Goal: Information Seeking & Learning: Understand process/instructions

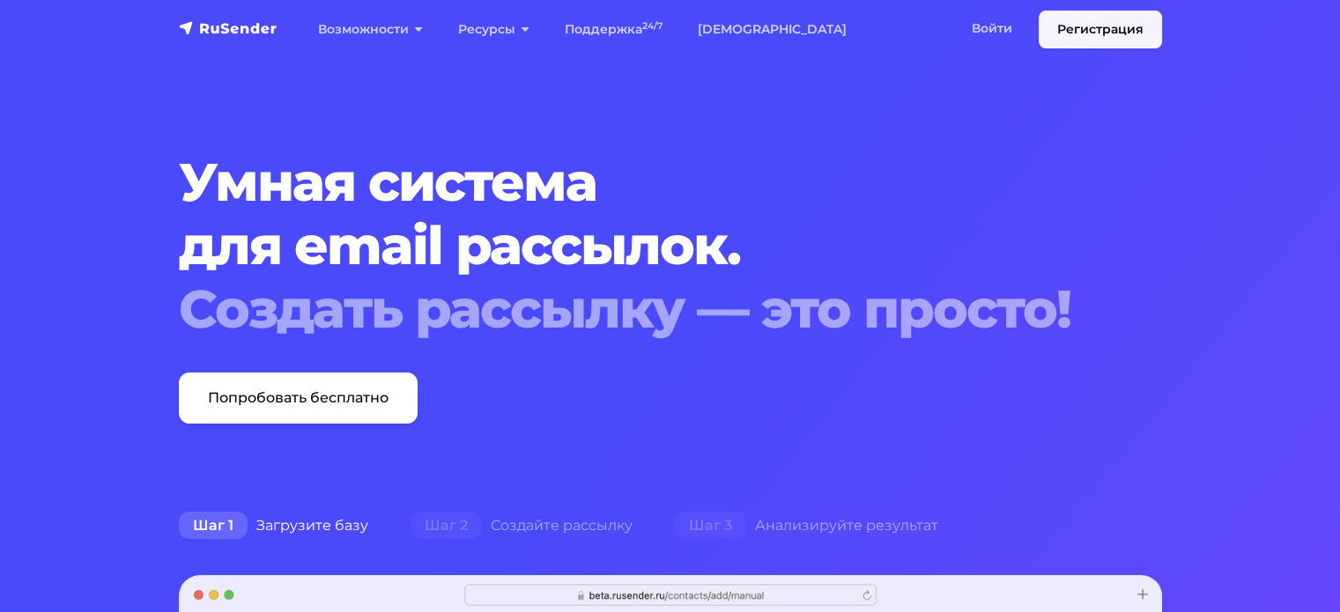
click at [1126, 19] on link "Регистрация" at bounding box center [1100, 30] width 123 height 38
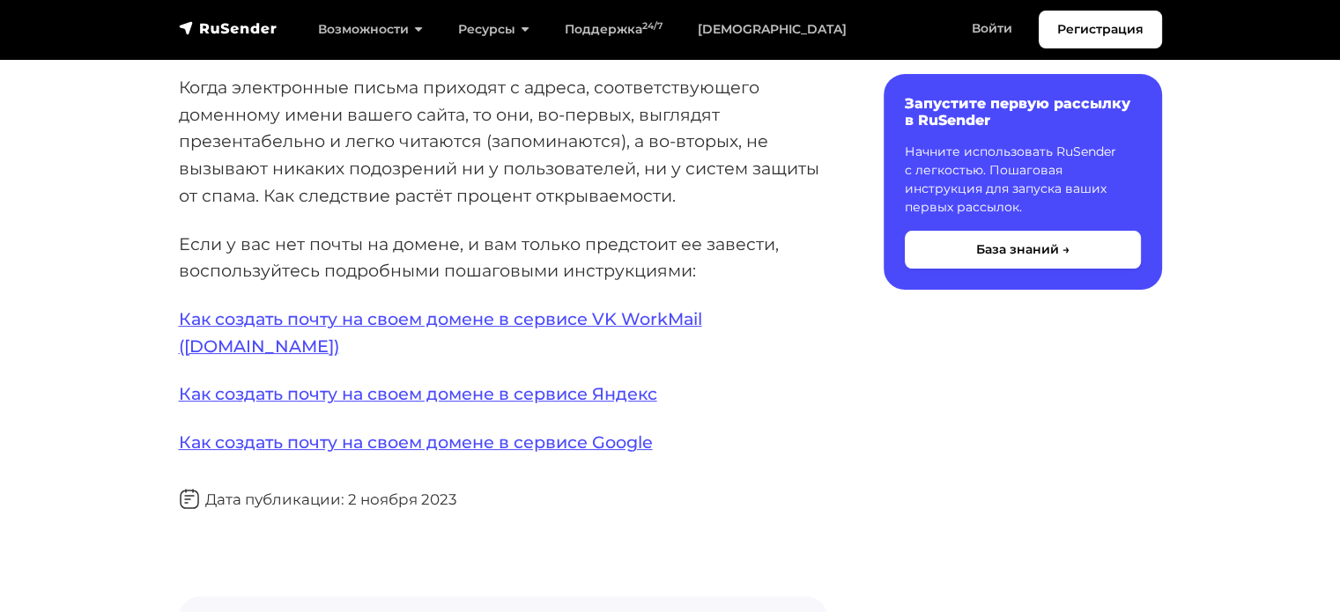
scroll to position [352, 0]
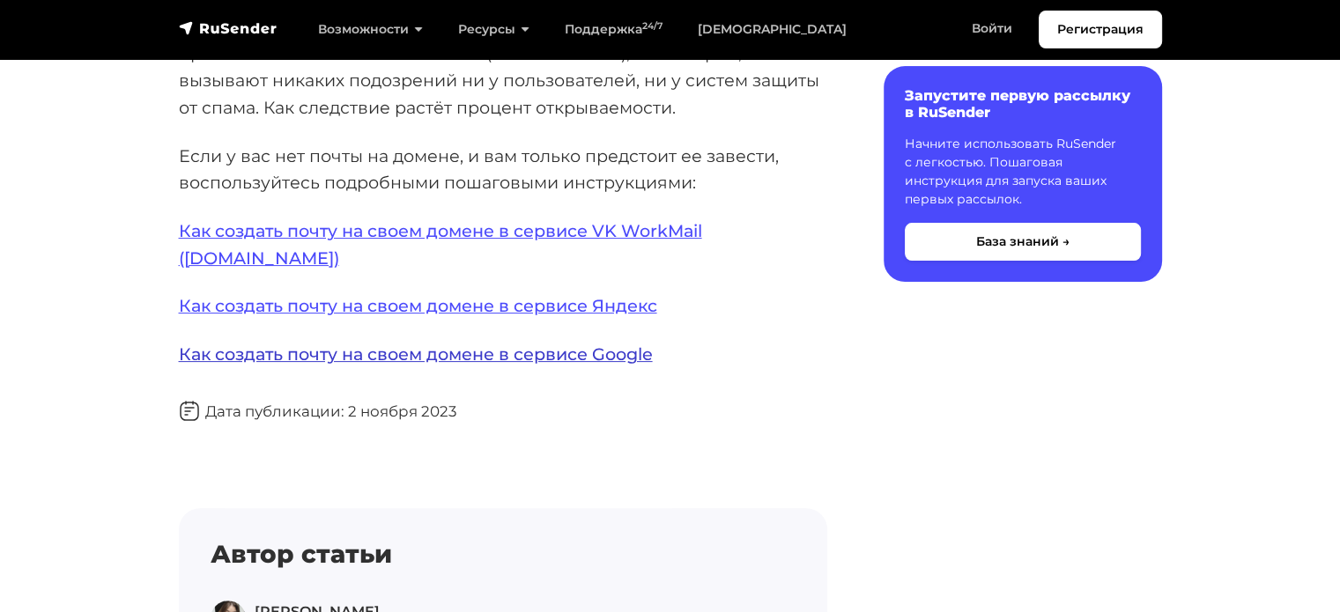
click at [511, 344] on link "Как создать почту на своем домене в сервисе Google" at bounding box center [416, 354] width 474 height 21
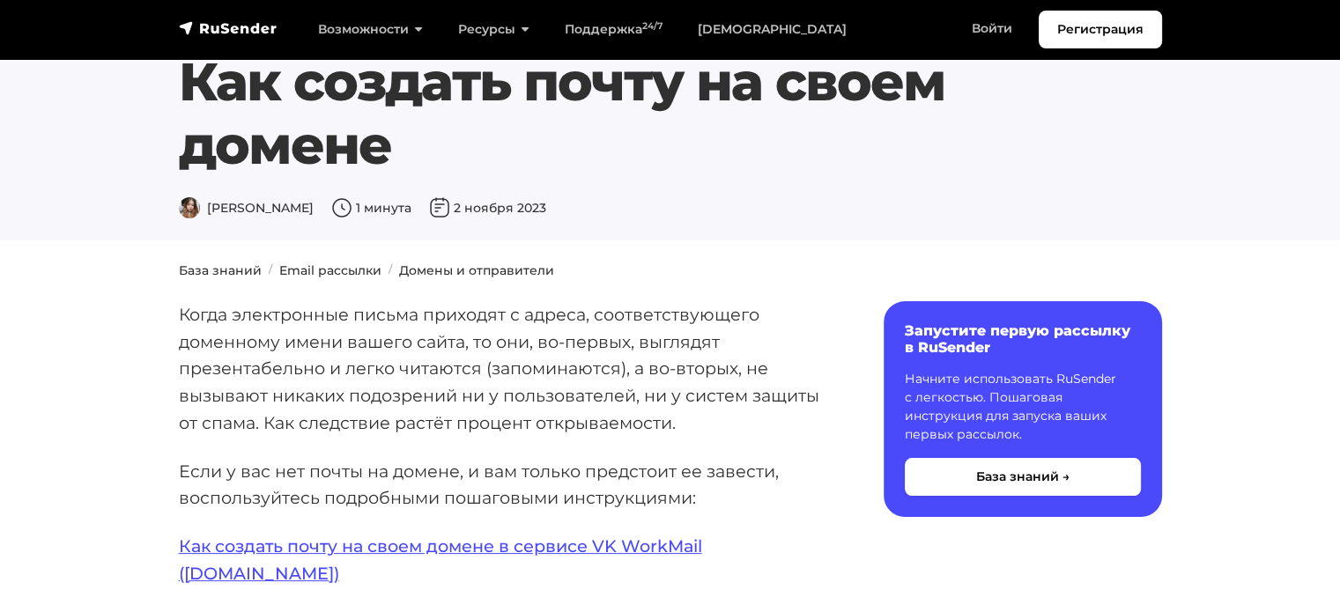
scroll to position [0, 0]
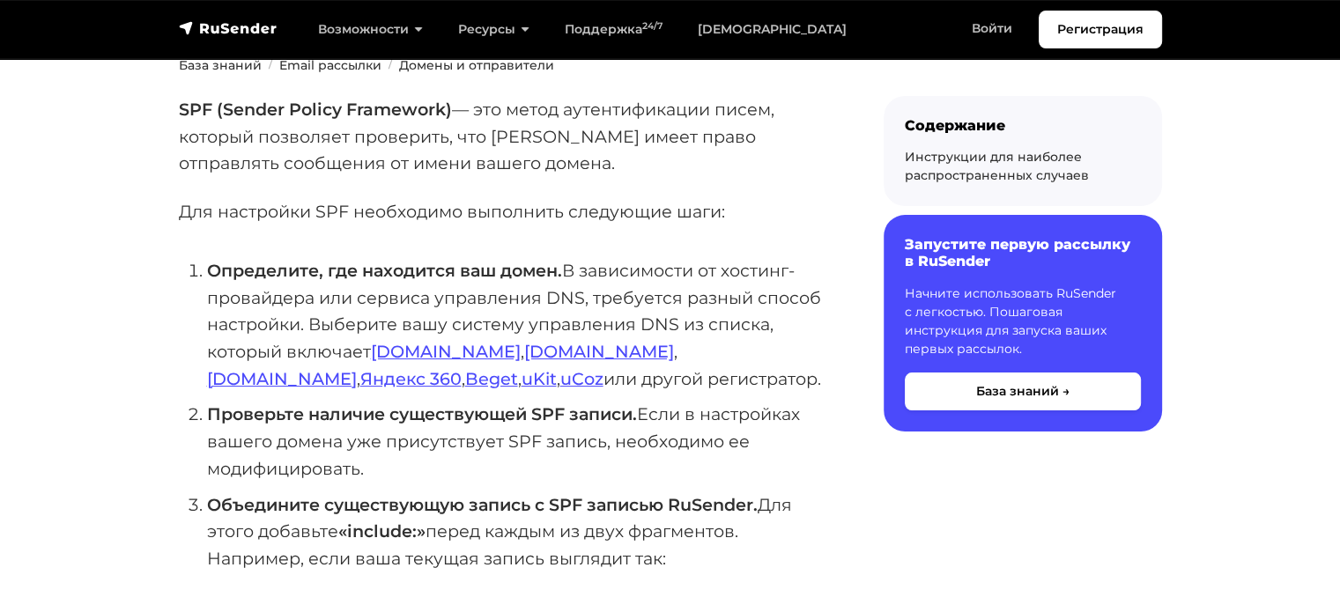
scroll to position [264, 0]
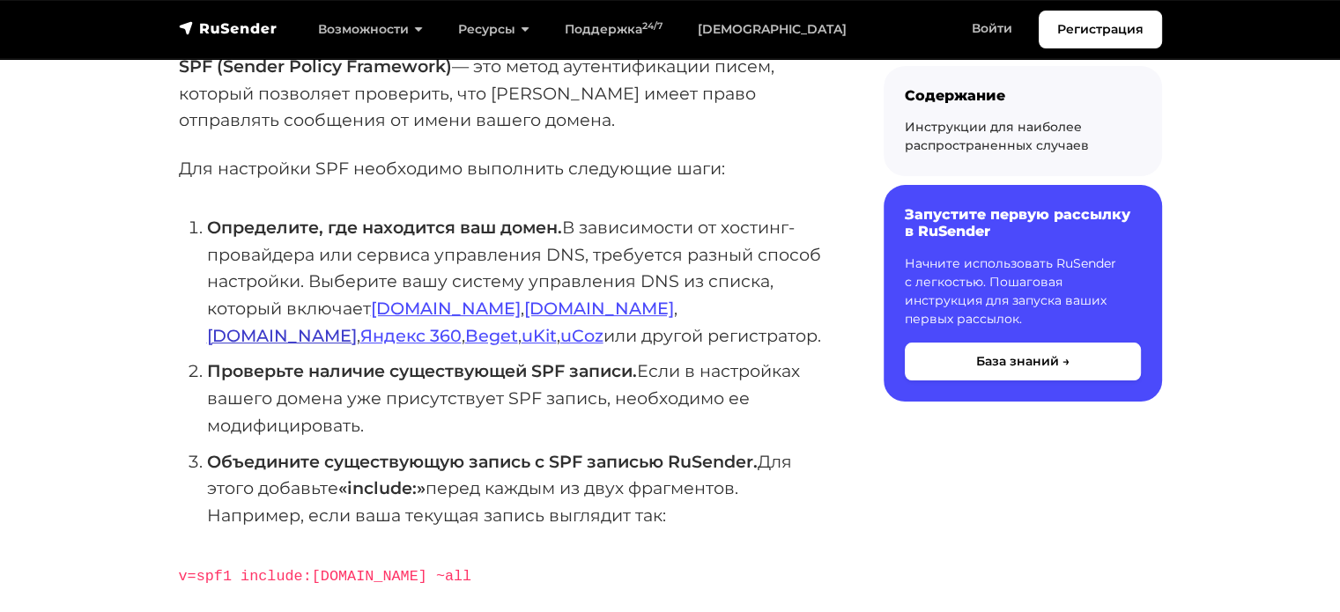
click at [357, 325] on link "[DOMAIN_NAME]" at bounding box center [282, 335] width 150 height 21
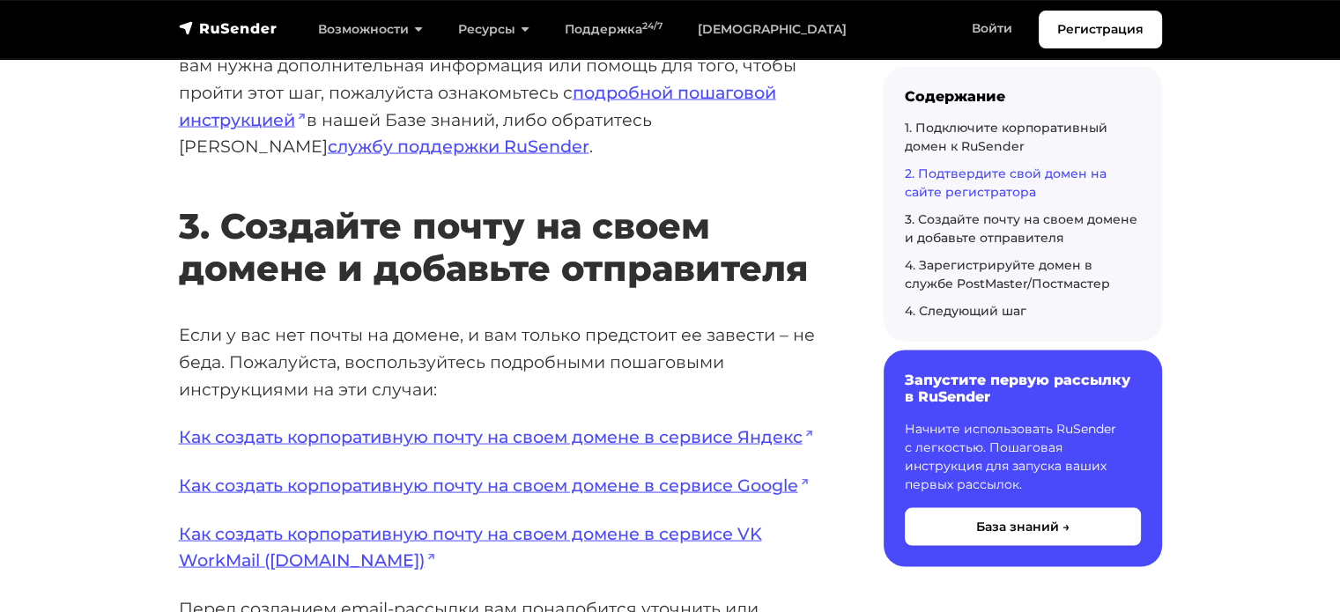
scroll to position [3348, 0]
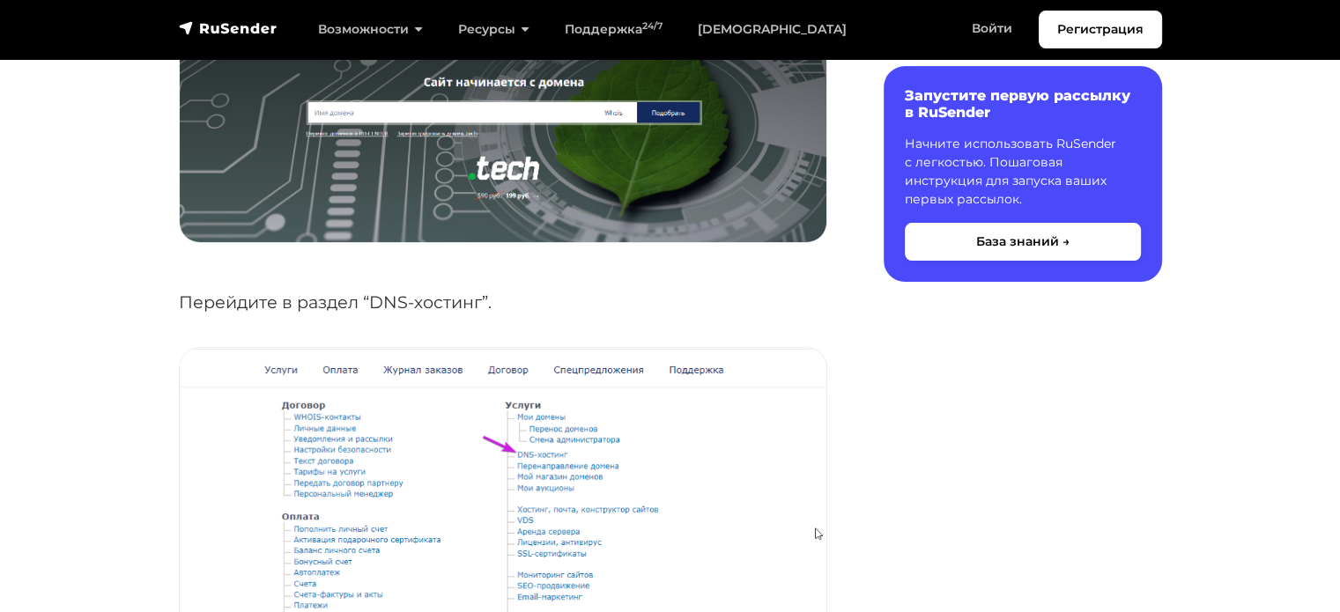
scroll to position [441, 0]
